Goal: Navigation & Orientation: Find specific page/section

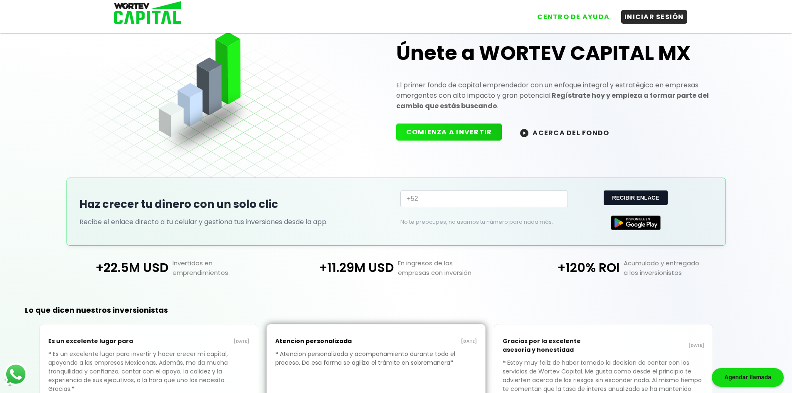
scroll to position [28, 0]
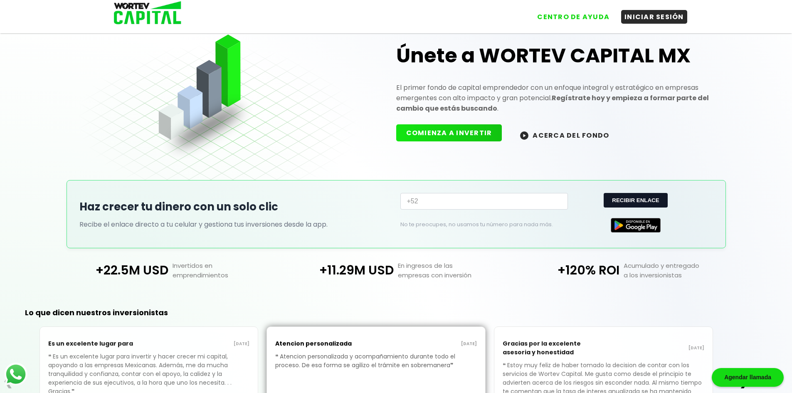
click at [450, 133] on button "COMIENZA A INVERTIR" at bounding box center [449, 132] width 106 height 17
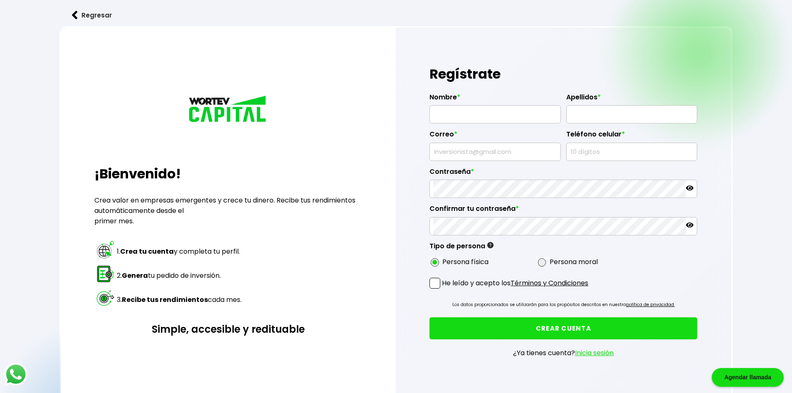
click at [95, 16] on button "Regresar" at bounding box center [91, 15] width 65 height 22
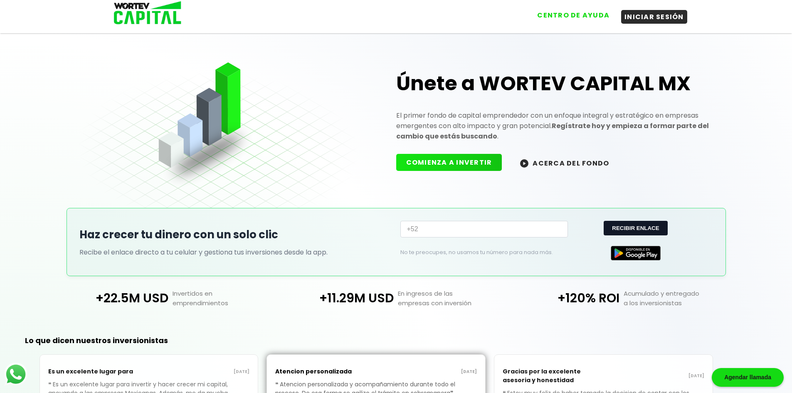
click at [576, 16] on button "CENTRO DE AYUDA" at bounding box center [573, 15] width 79 height 14
